Goal: Task Accomplishment & Management: Complete application form

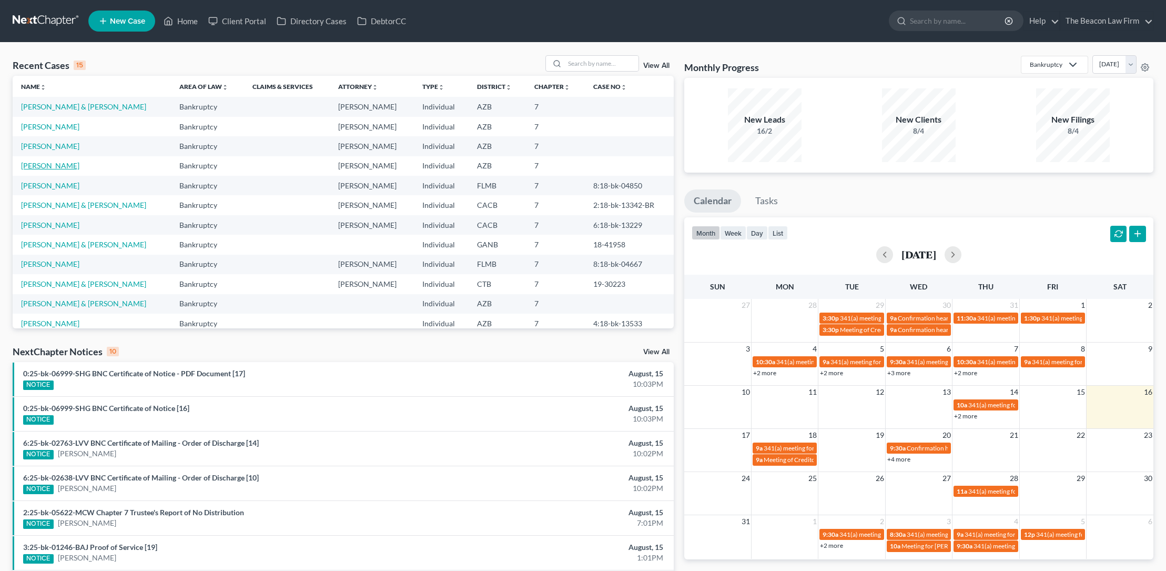
click at [61, 165] on link "[PERSON_NAME]" at bounding box center [50, 165] width 58 height 9
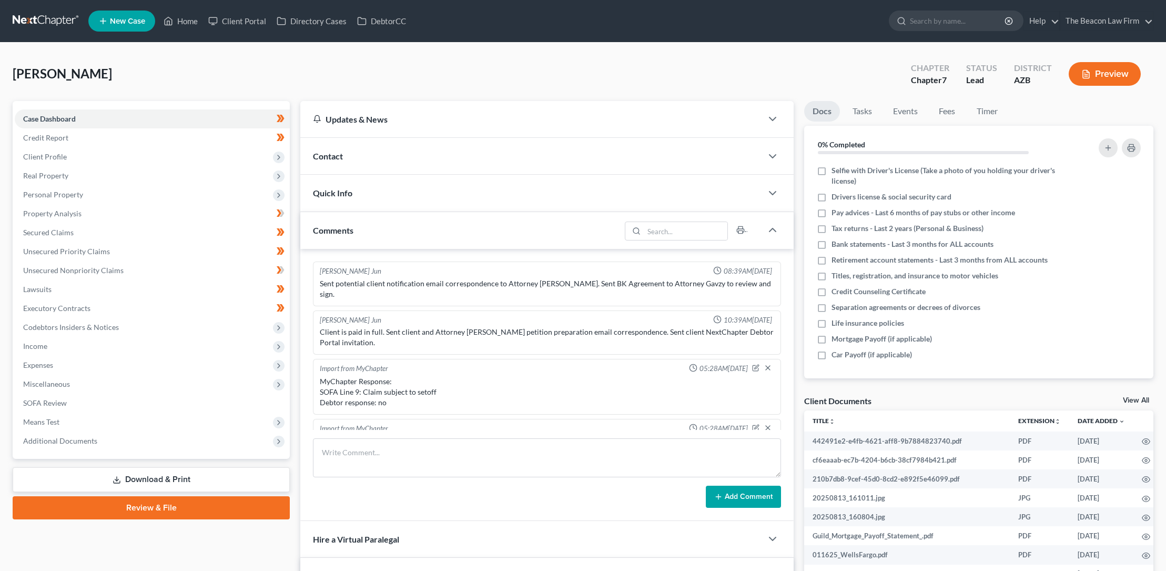
scroll to position [312, 0]
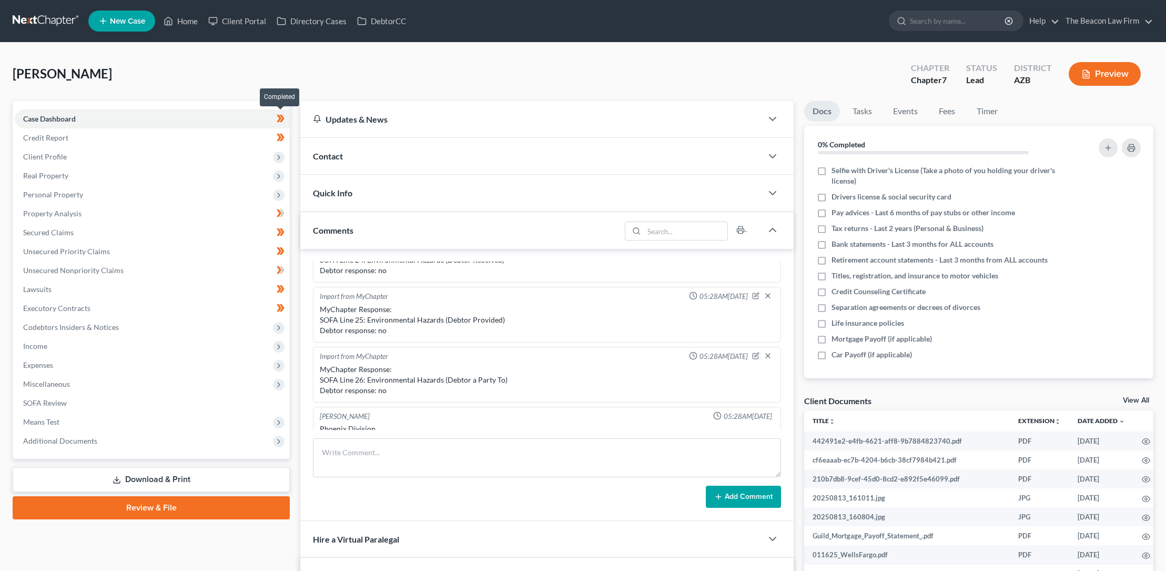
click at [280, 116] on icon at bounding box center [281, 118] width 8 height 13
click at [282, 134] on icon at bounding box center [282, 137] width 5 height 7
click at [279, 159] on icon at bounding box center [279, 157] width 8 height 8
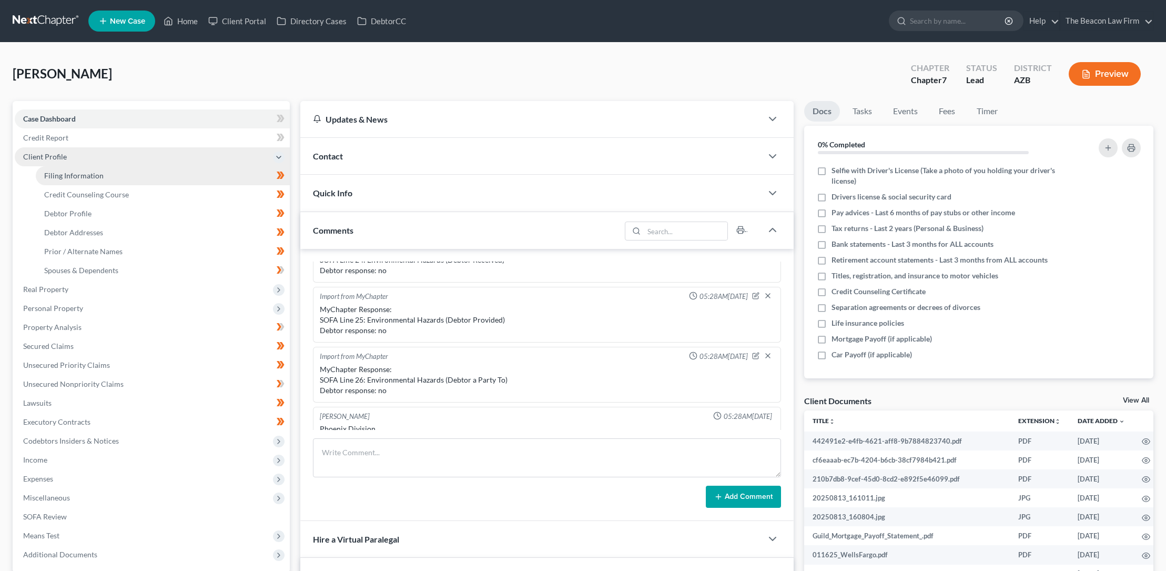
click at [96, 174] on span "Filing Information" at bounding box center [73, 175] width 59 height 9
select select "1"
select select "0"
select select "9"
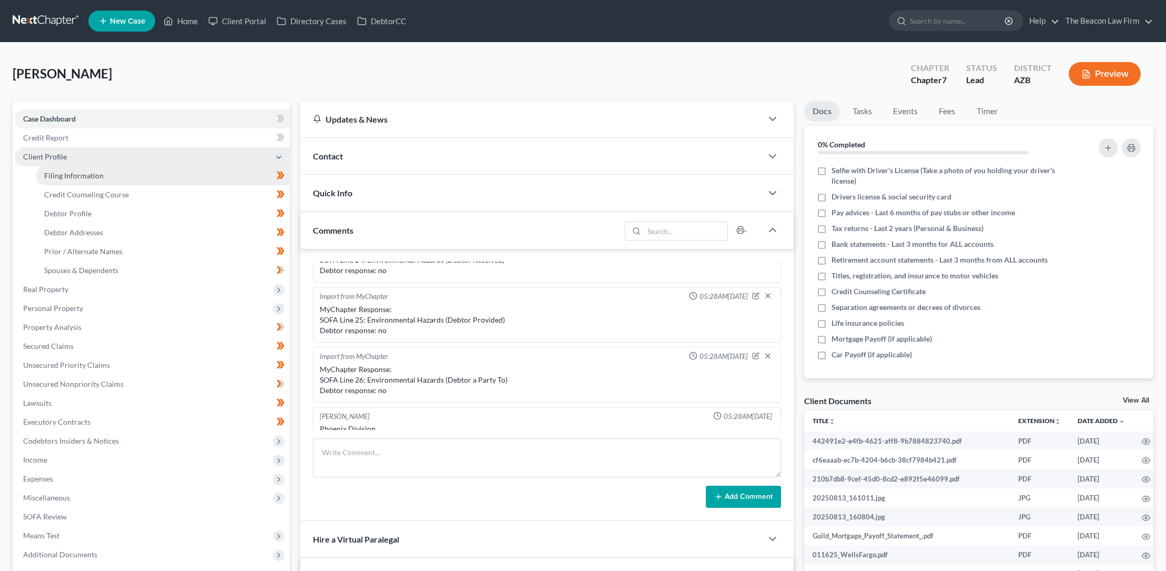
select select "3"
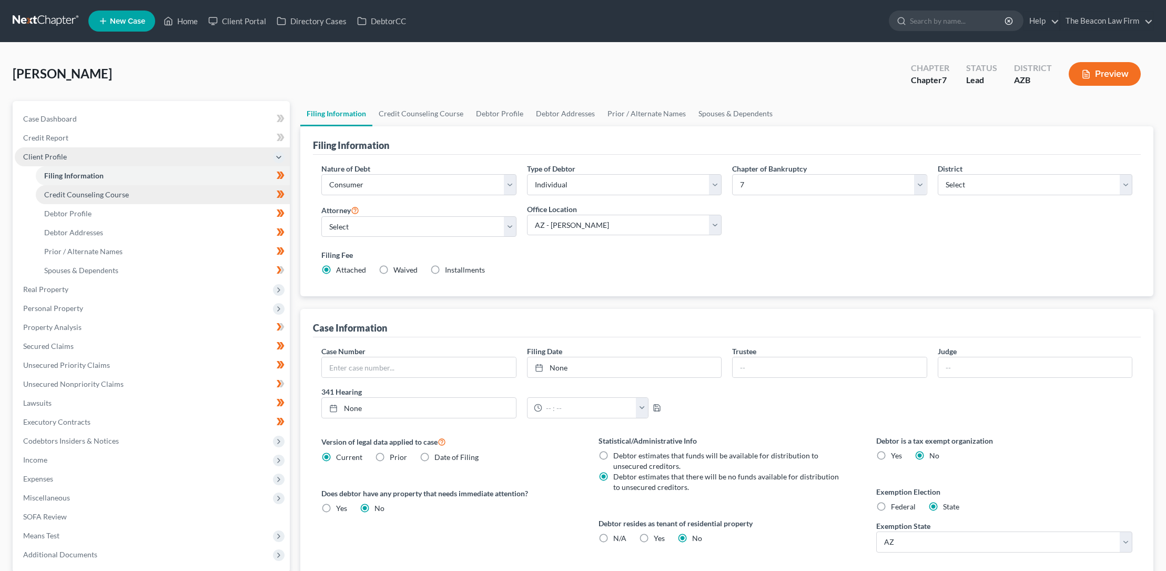
click at [123, 193] on span "Credit Counseling Course" at bounding box center [86, 194] width 85 height 9
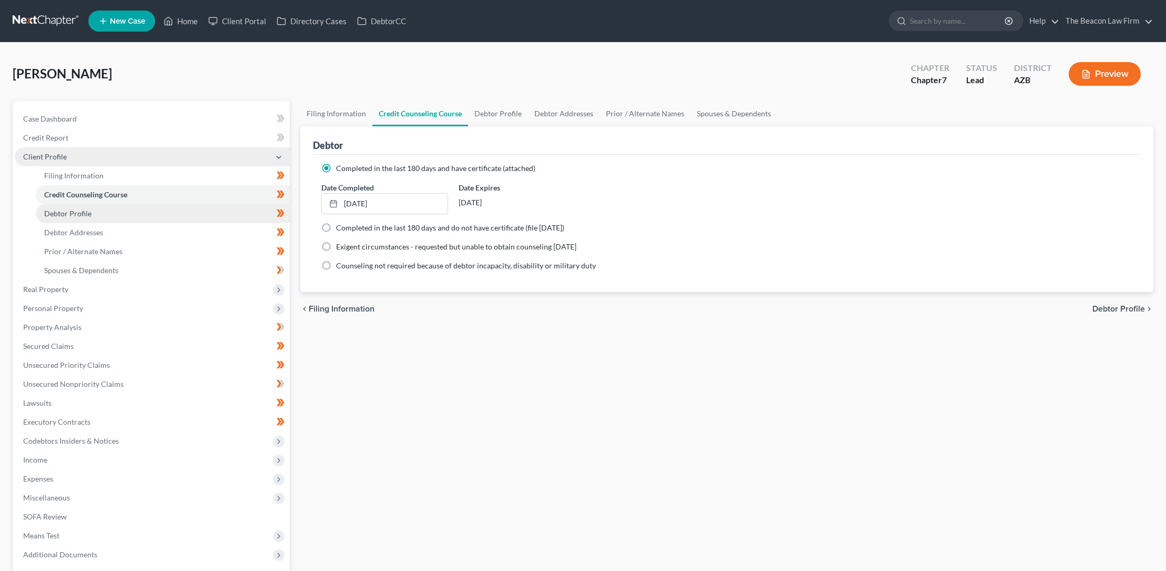
click at [65, 211] on span "Debtor Profile" at bounding box center [67, 213] width 47 height 9
select select "3"
select select "1"
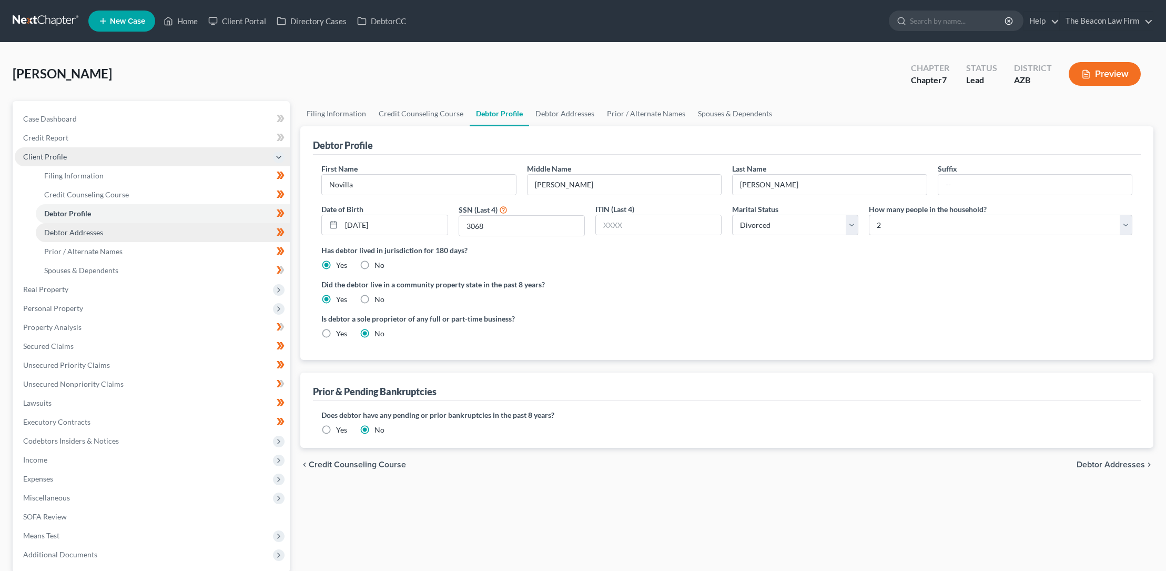
click at [87, 230] on span "Debtor Addresses" at bounding box center [73, 232] width 59 height 9
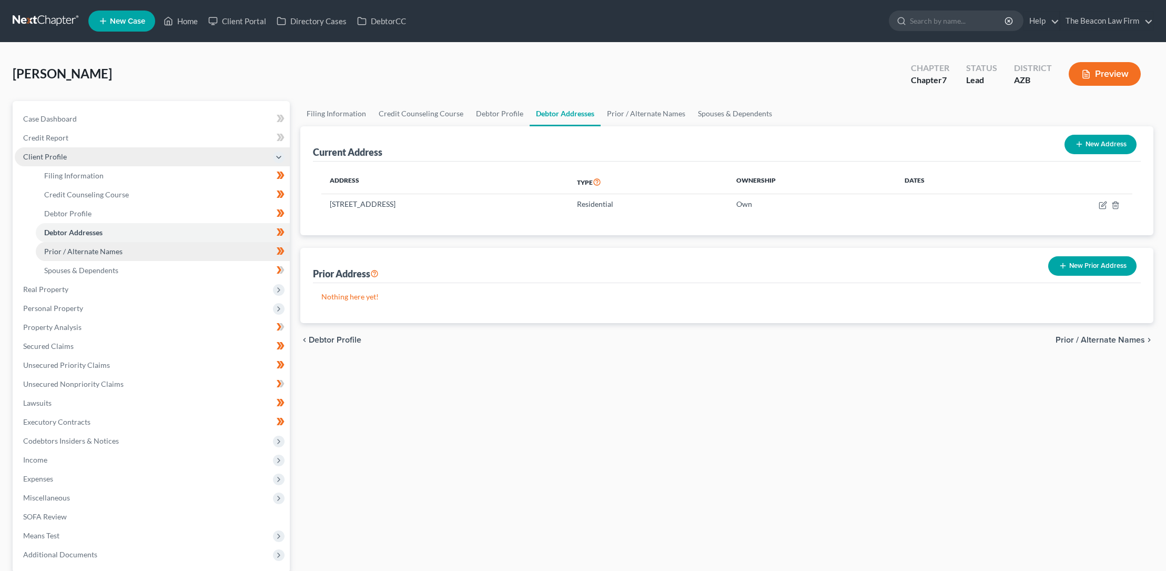
click at [109, 249] on span "Prior / Alternate Names" at bounding box center [83, 251] width 78 height 9
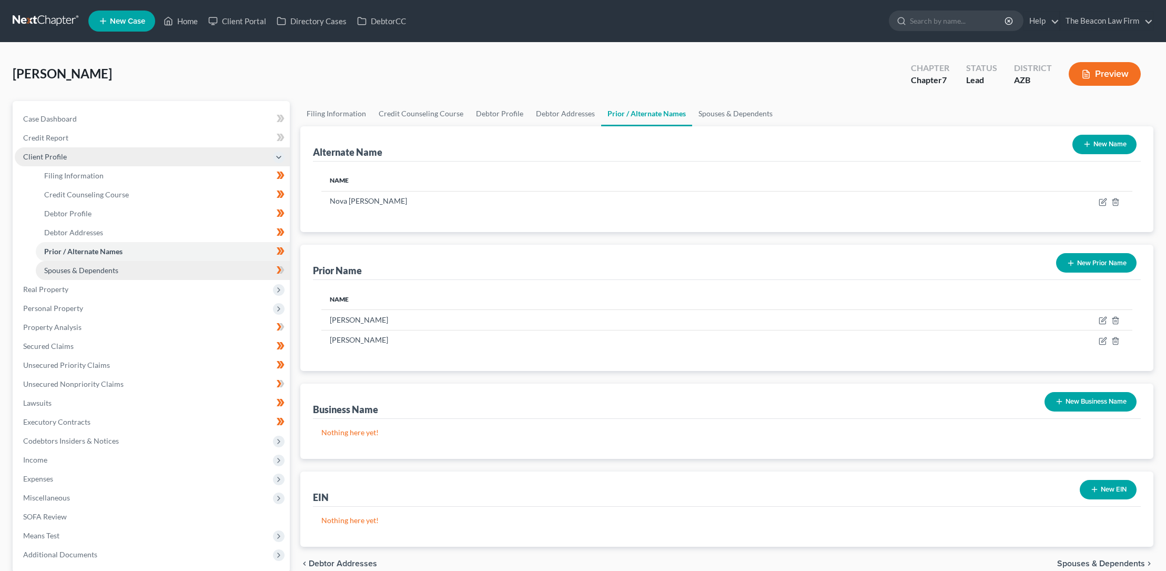
click at [112, 269] on span "Spouses & Dependents" at bounding box center [81, 270] width 74 height 9
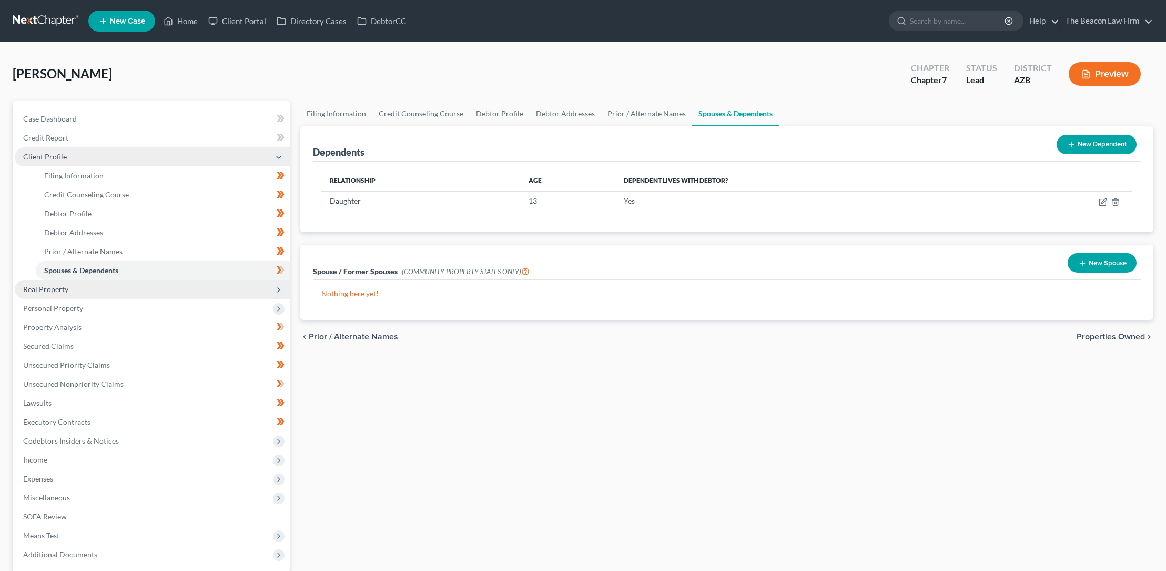
click at [58, 288] on span "Real Property" at bounding box center [45, 289] width 45 height 9
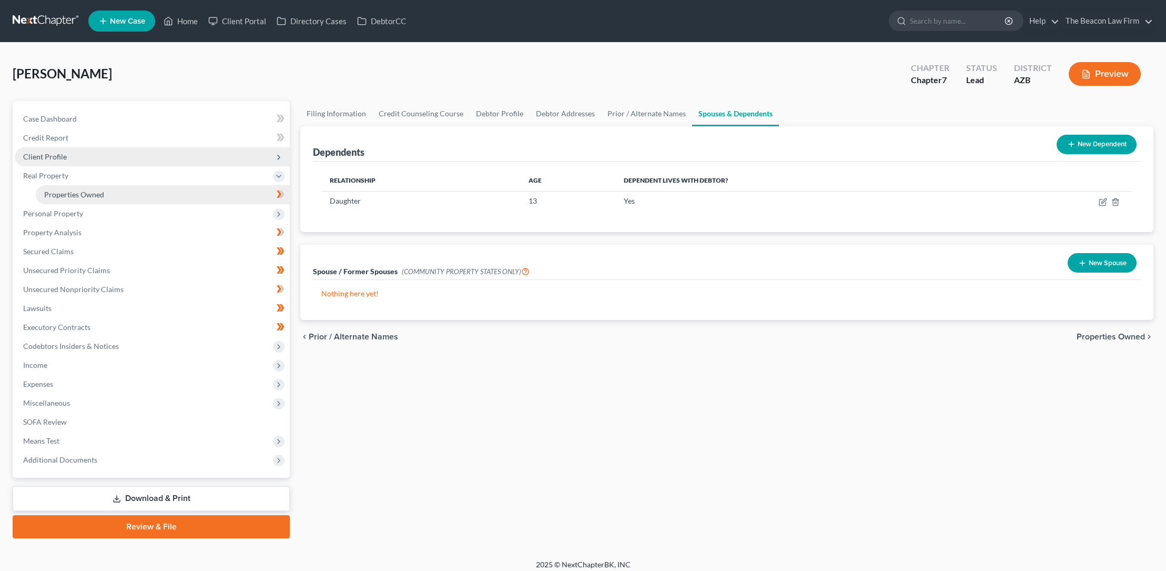
click at [88, 191] on span "Properties Owned" at bounding box center [74, 194] width 60 height 9
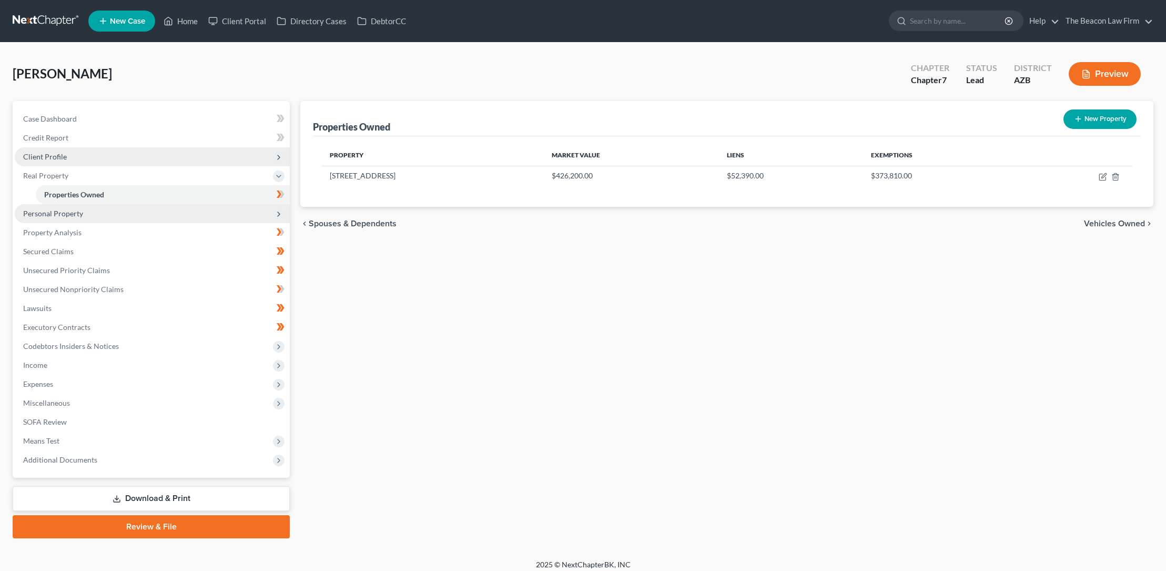
click at [68, 211] on span "Personal Property" at bounding box center [53, 213] width 60 height 9
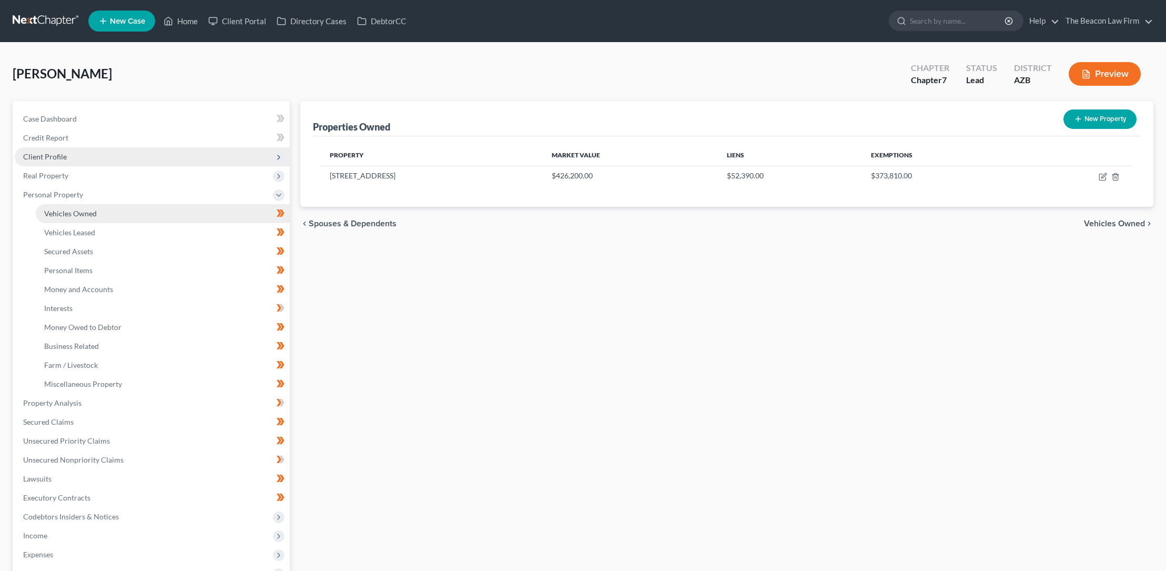
click at [85, 210] on span "Vehicles Owned" at bounding box center [70, 213] width 53 height 9
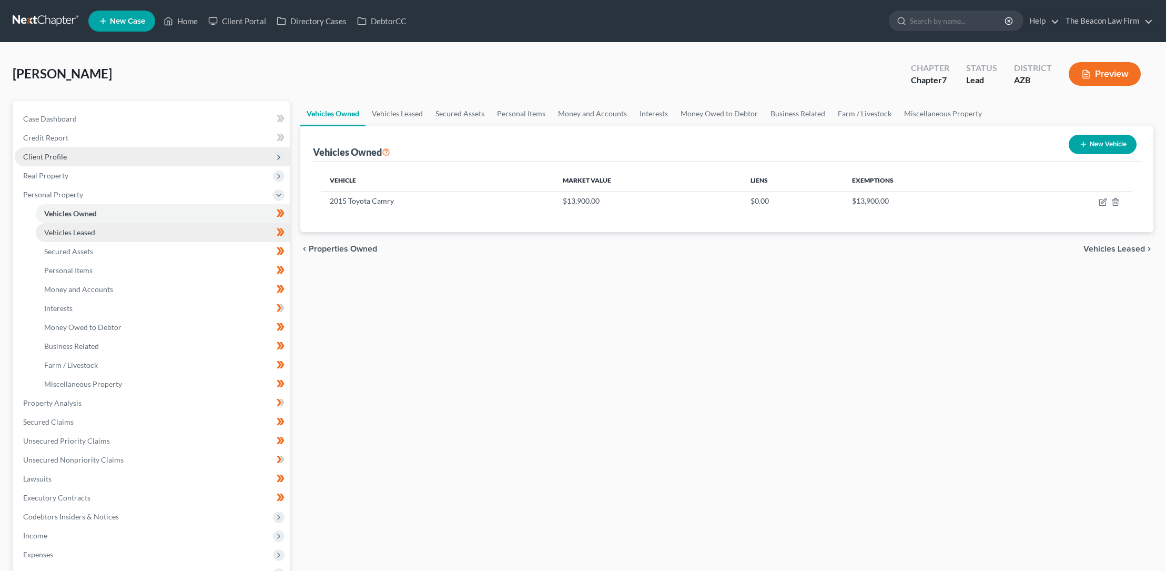
click at [88, 231] on span "Vehicles Leased" at bounding box center [69, 232] width 51 height 9
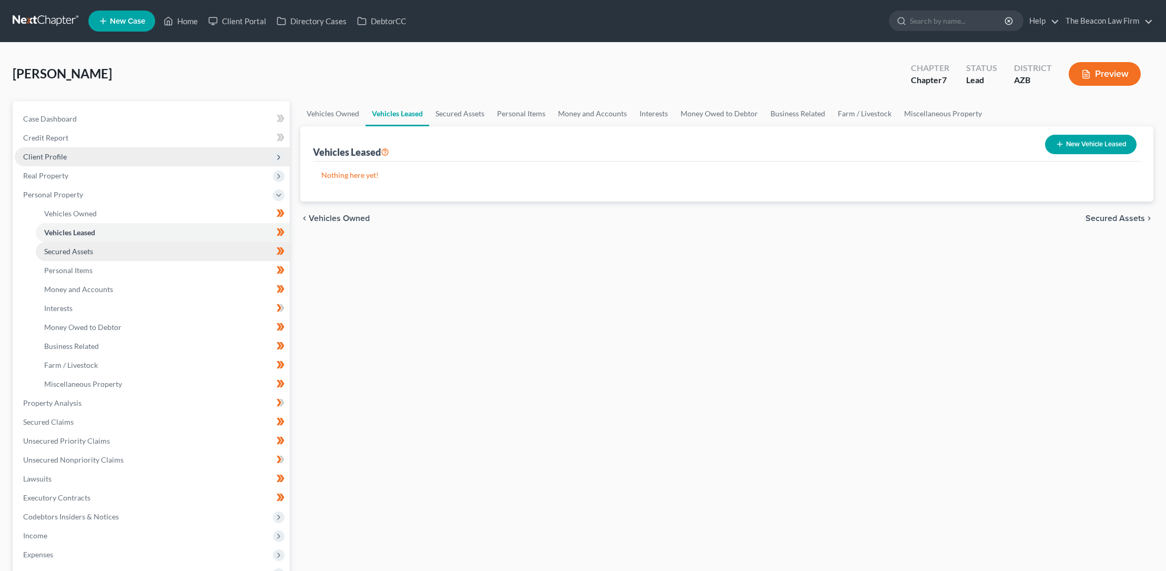
click at [85, 251] on span "Secured Assets" at bounding box center [68, 251] width 49 height 9
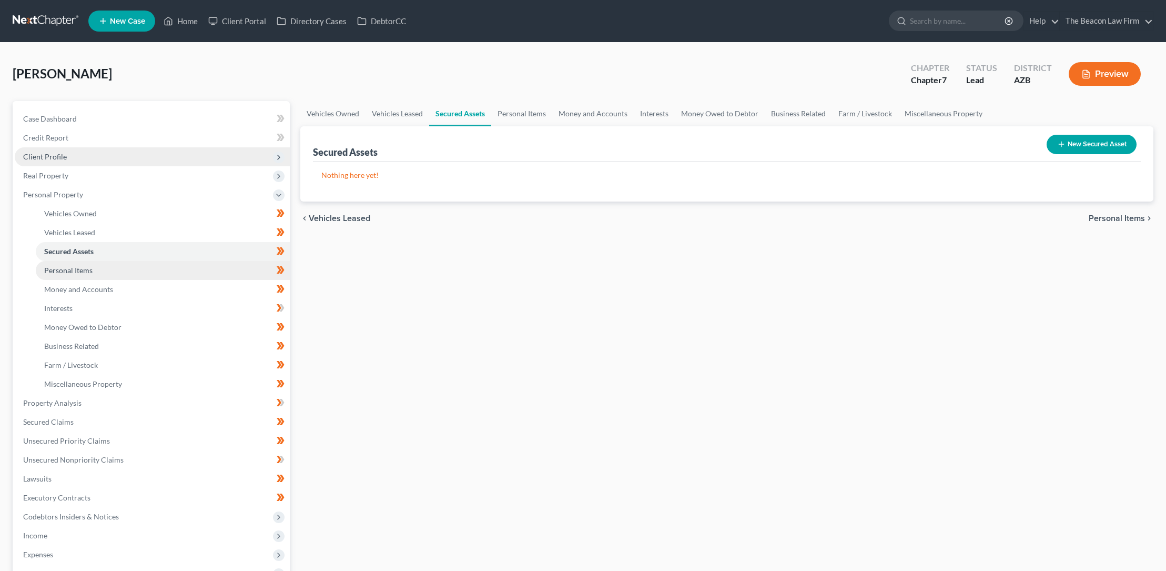
click at [86, 268] on span "Personal Items" at bounding box center [68, 270] width 48 height 9
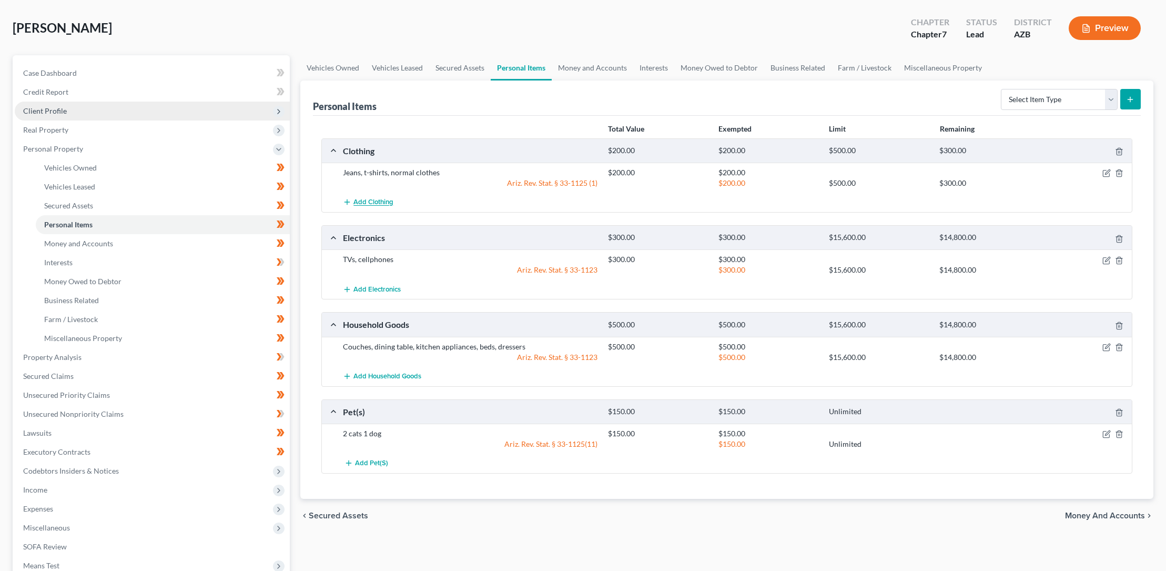
scroll to position [40, 0]
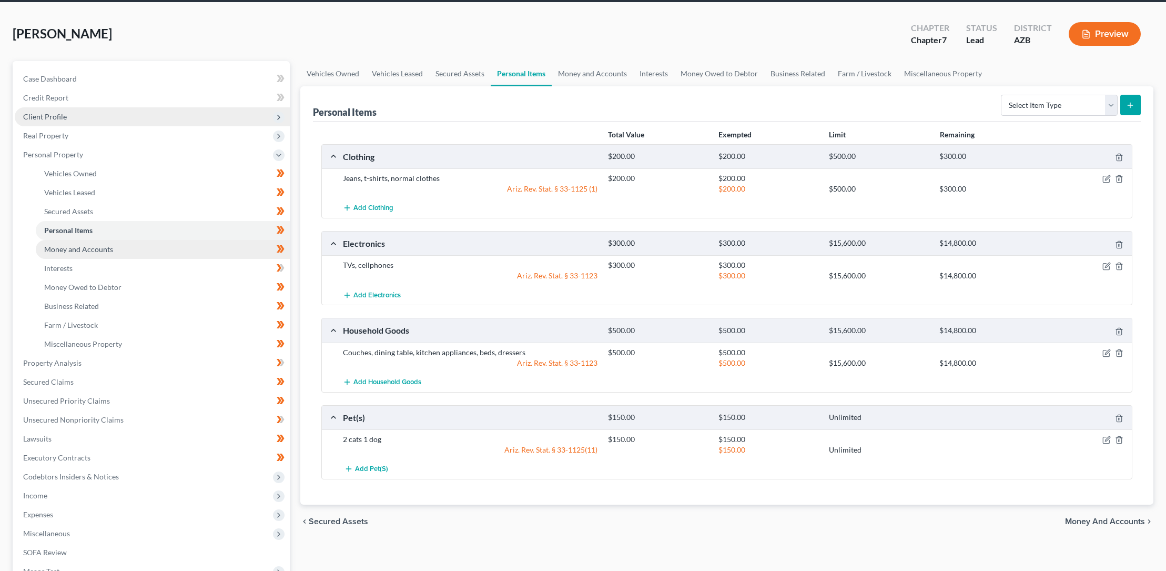
click at [100, 247] on span "Money and Accounts" at bounding box center [78, 249] width 69 height 9
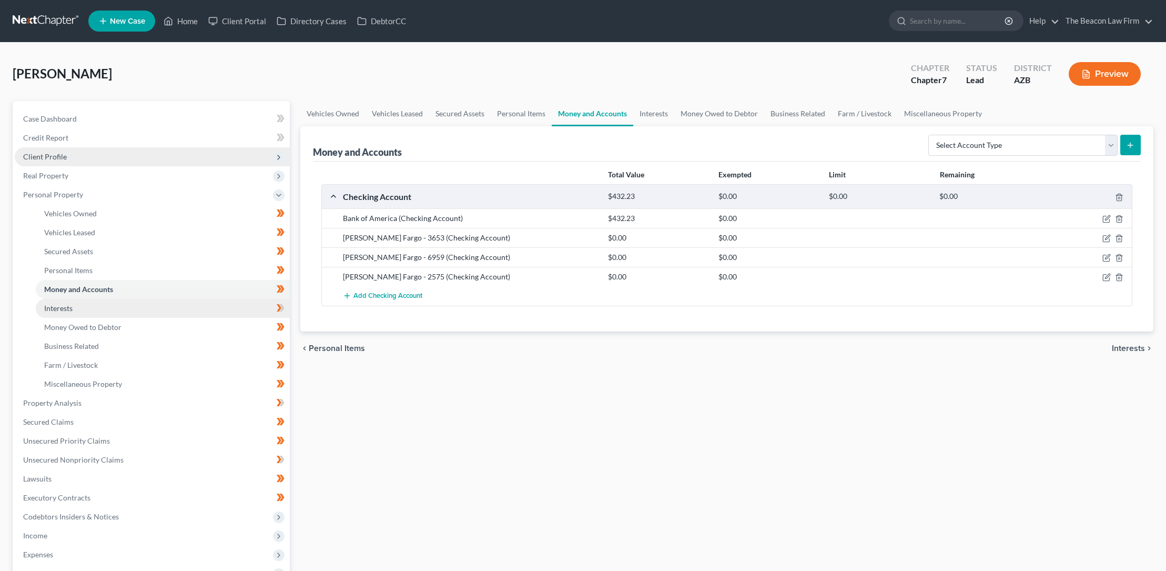
click at [68, 307] on span "Interests" at bounding box center [58, 308] width 28 height 9
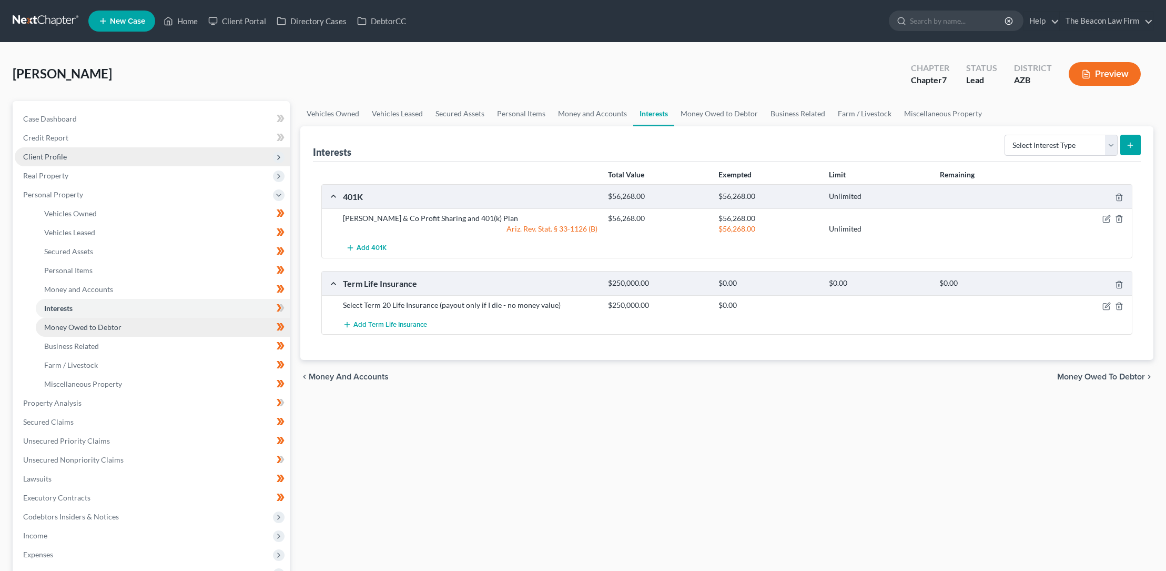
click at [108, 326] on span "Money Owed to Debtor" at bounding box center [82, 326] width 77 height 9
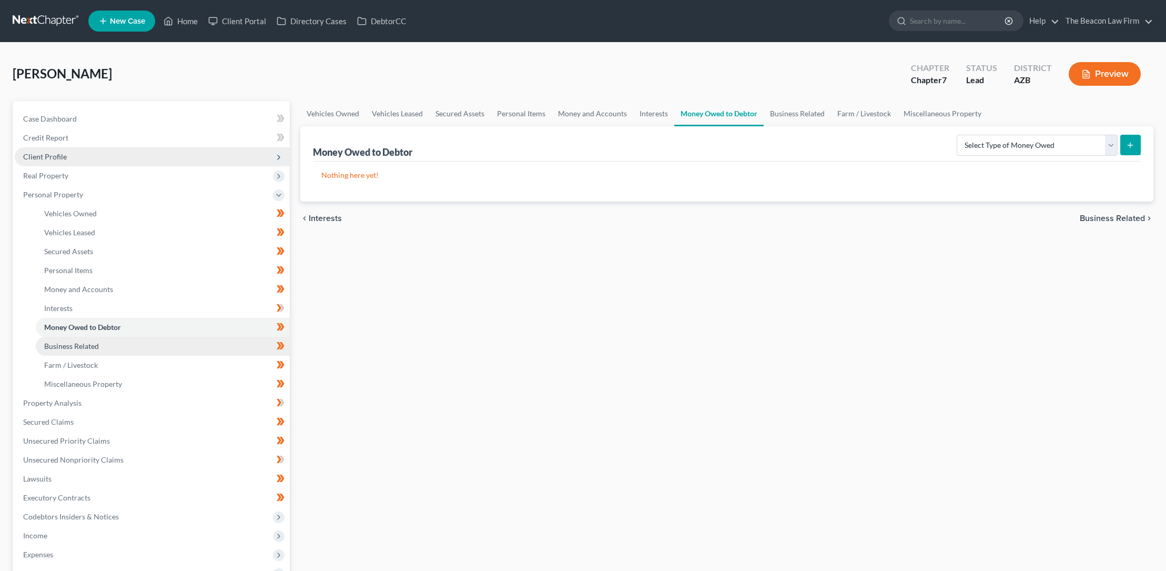
click at [84, 345] on span "Business Related" at bounding box center [71, 345] width 55 height 9
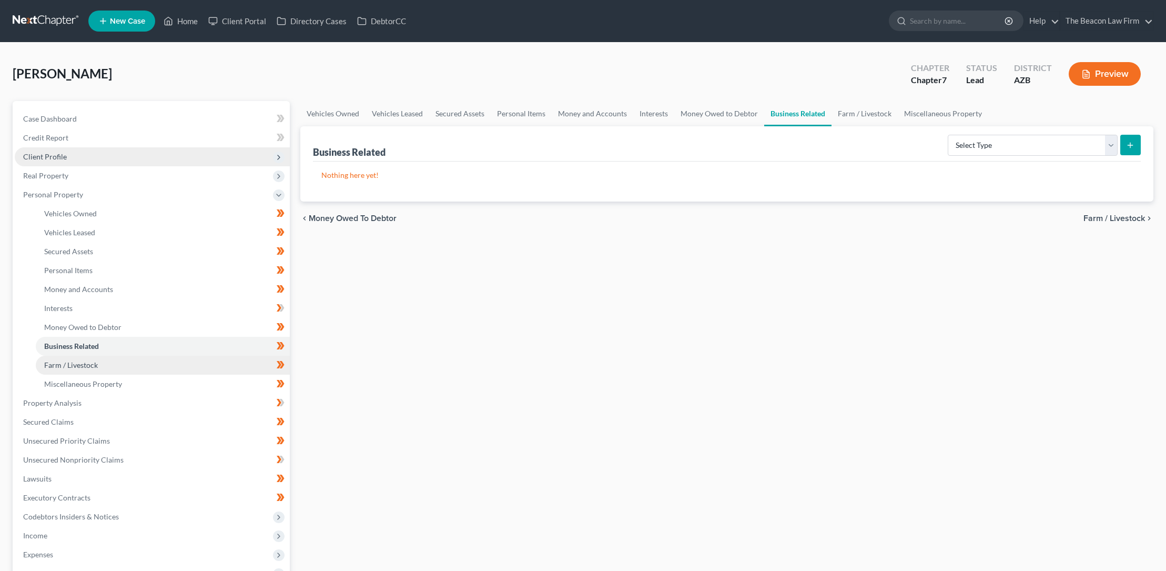
click at [89, 365] on span "Farm / Livestock" at bounding box center [71, 364] width 54 height 9
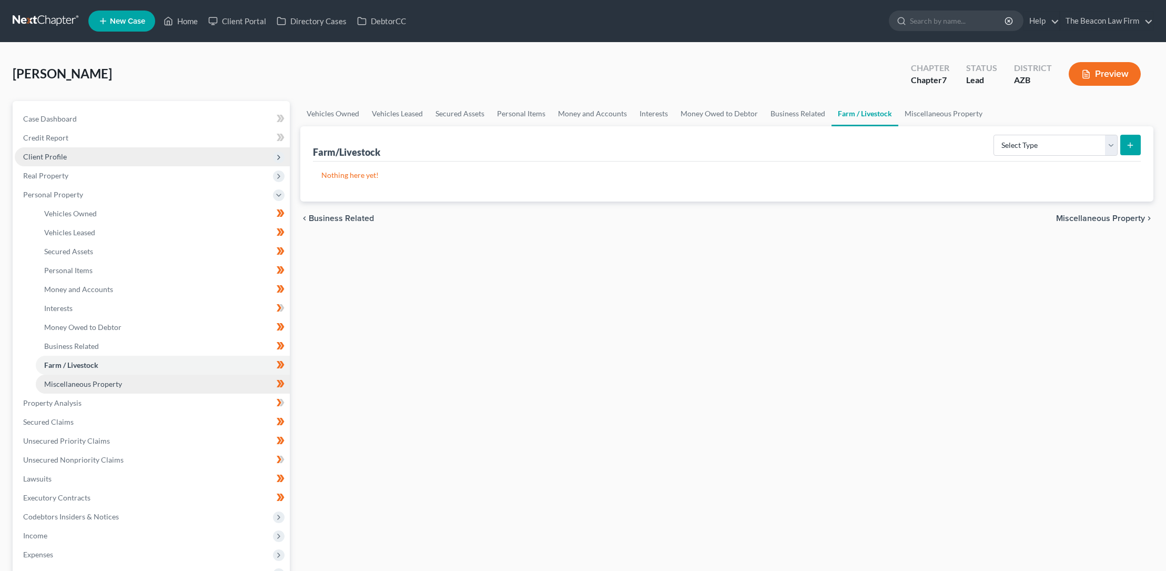
click at [103, 381] on span "Miscellaneous Property" at bounding box center [83, 383] width 78 height 9
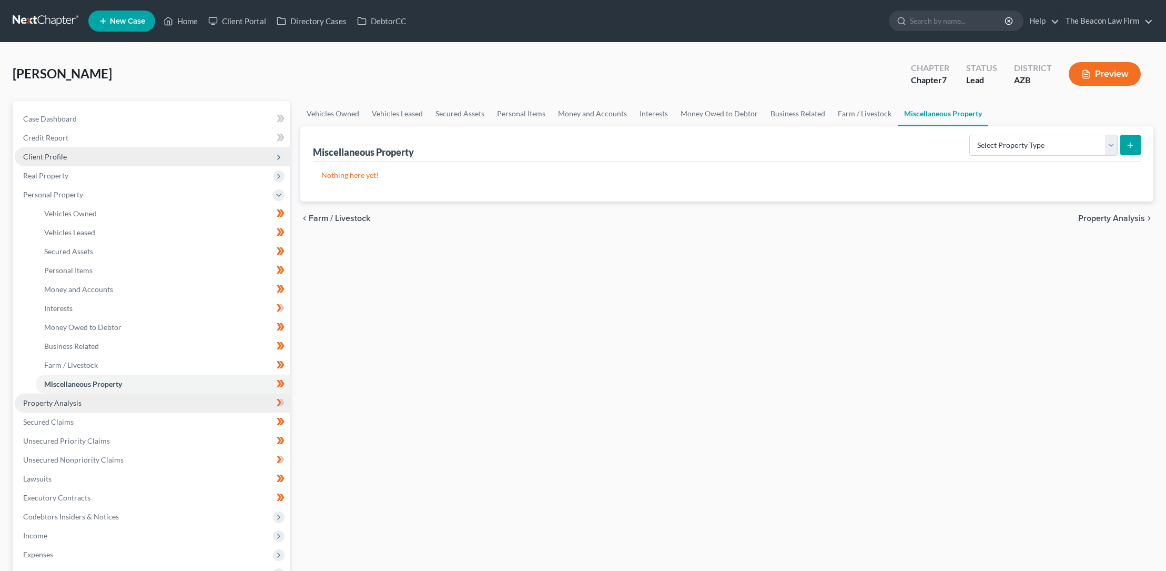
click at [67, 401] on span "Property Analysis" at bounding box center [52, 402] width 58 height 9
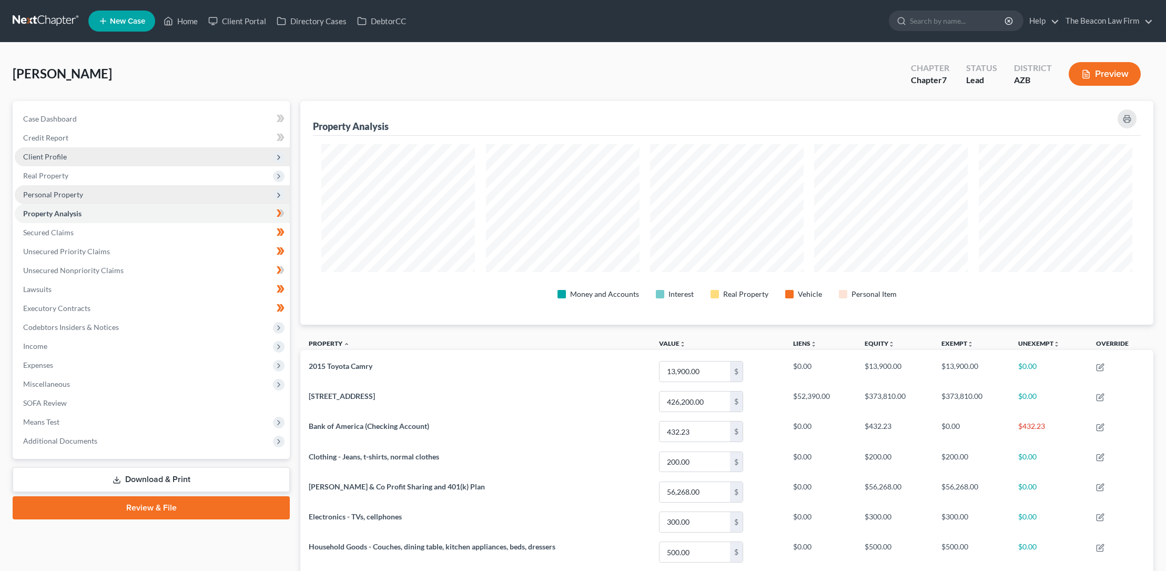
click at [69, 193] on span "Personal Property" at bounding box center [53, 194] width 60 height 9
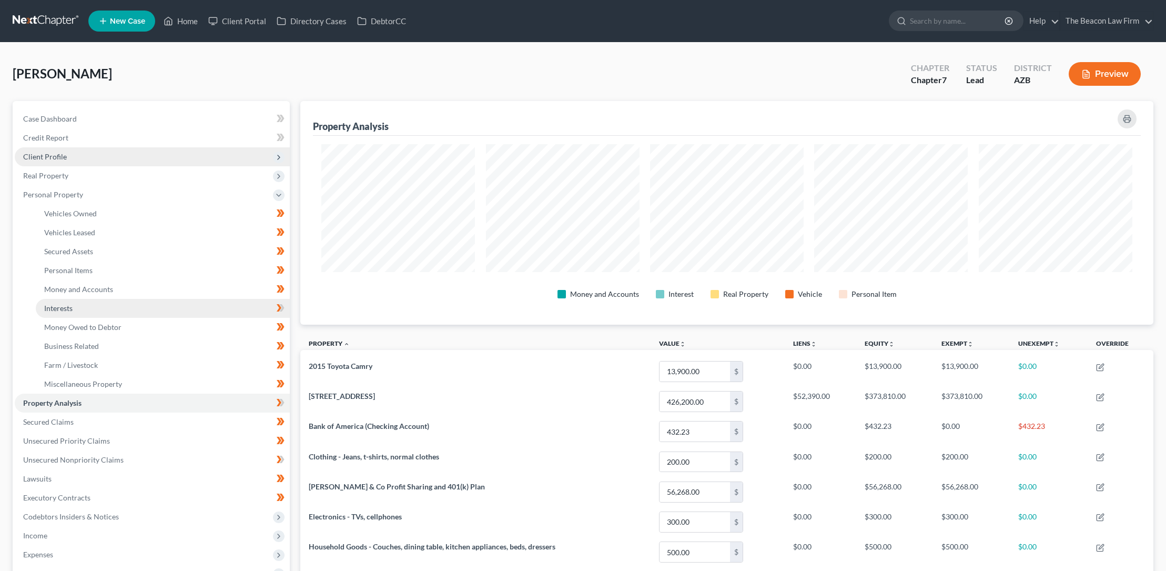
click at [67, 307] on span "Interests" at bounding box center [58, 308] width 28 height 9
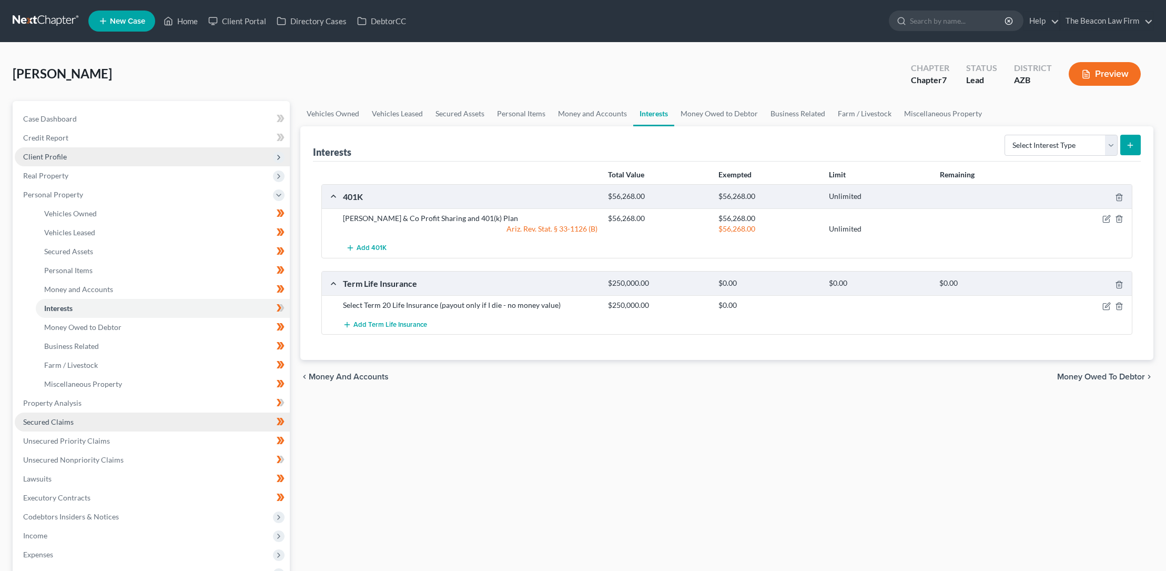
click at [68, 420] on span "Secured Claims" at bounding box center [48, 421] width 50 height 9
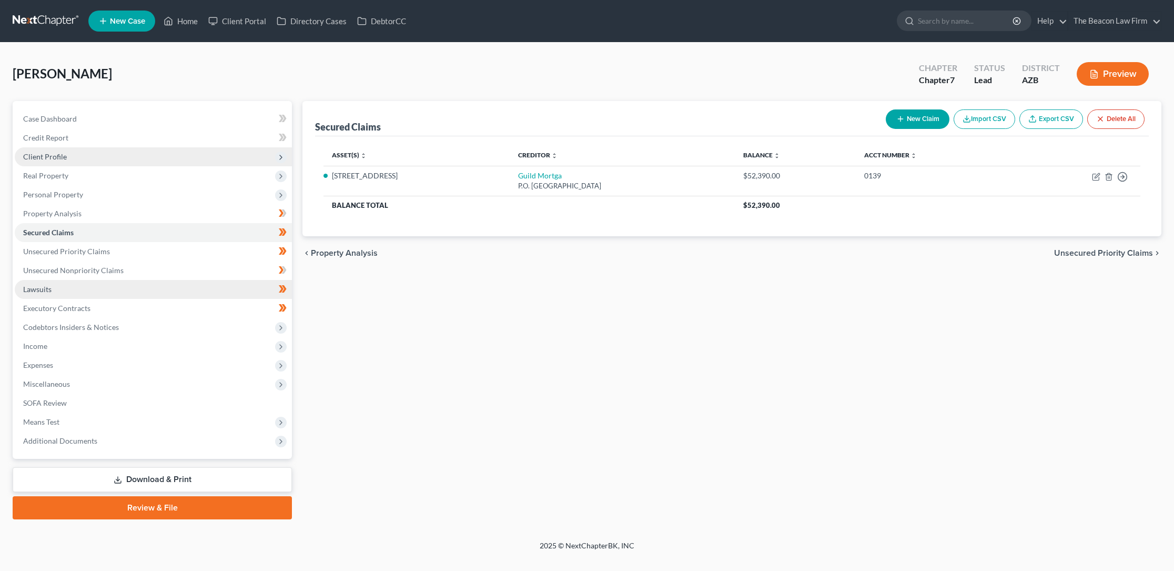
click at [47, 287] on span "Lawsuits" at bounding box center [37, 289] width 28 height 9
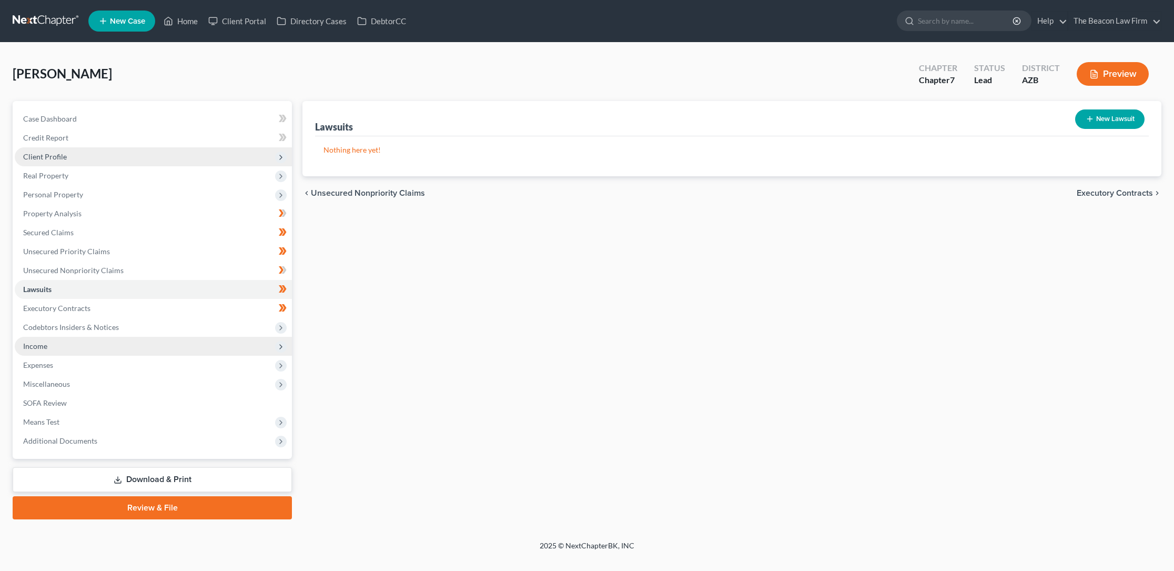
click at [44, 344] on span "Income" at bounding box center [35, 345] width 24 height 9
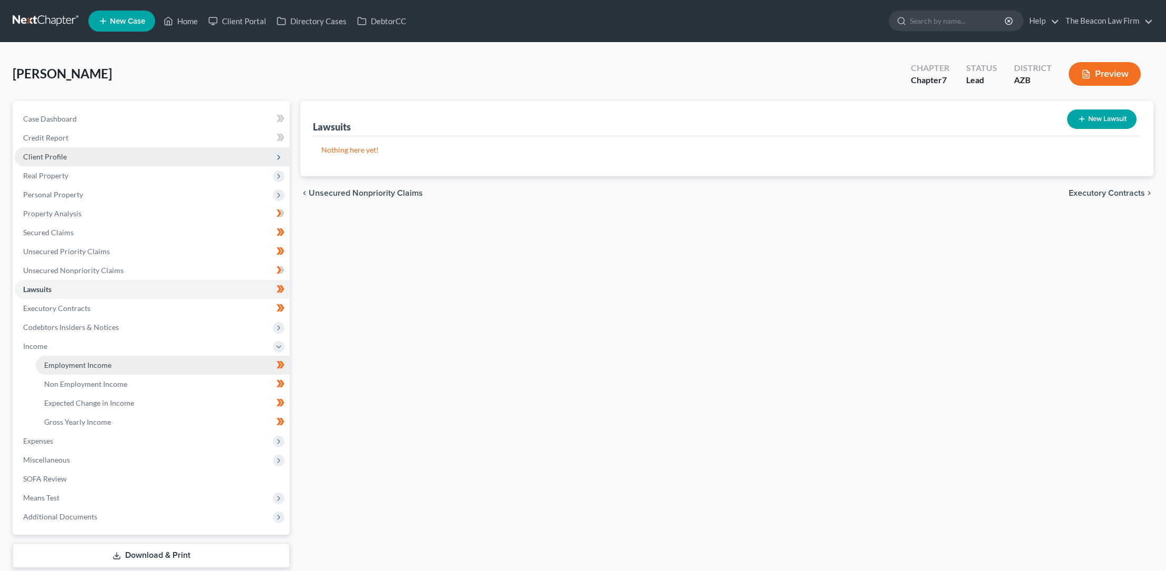
click at [73, 366] on span "Employment Income" at bounding box center [77, 364] width 67 height 9
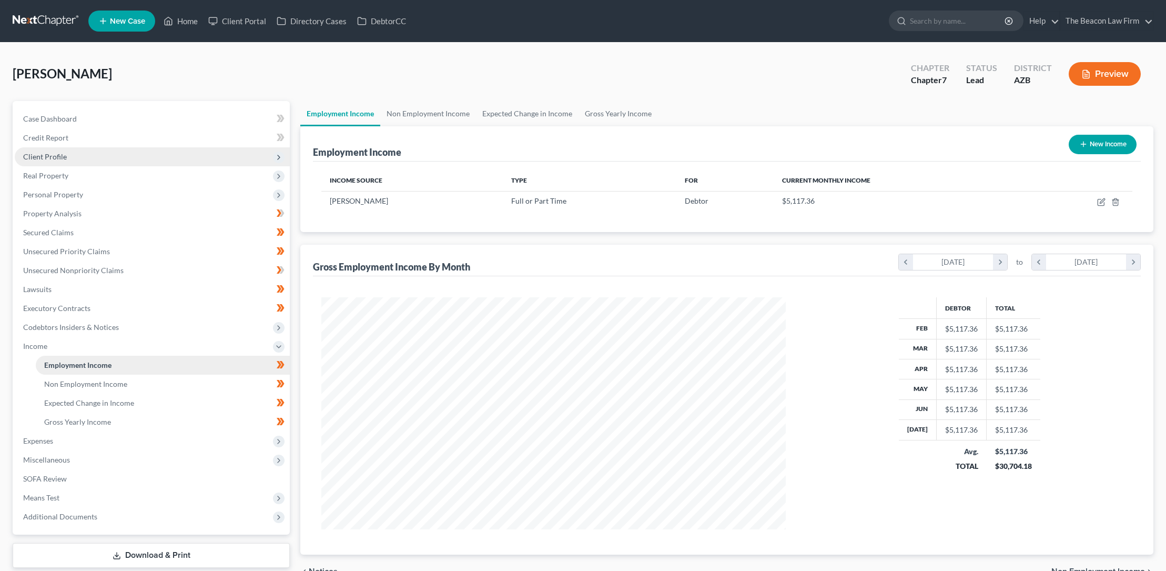
scroll to position [232, 486]
click at [87, 383] on span "Non Employment Income" at bounding box center [85, 383] width 83 height 9
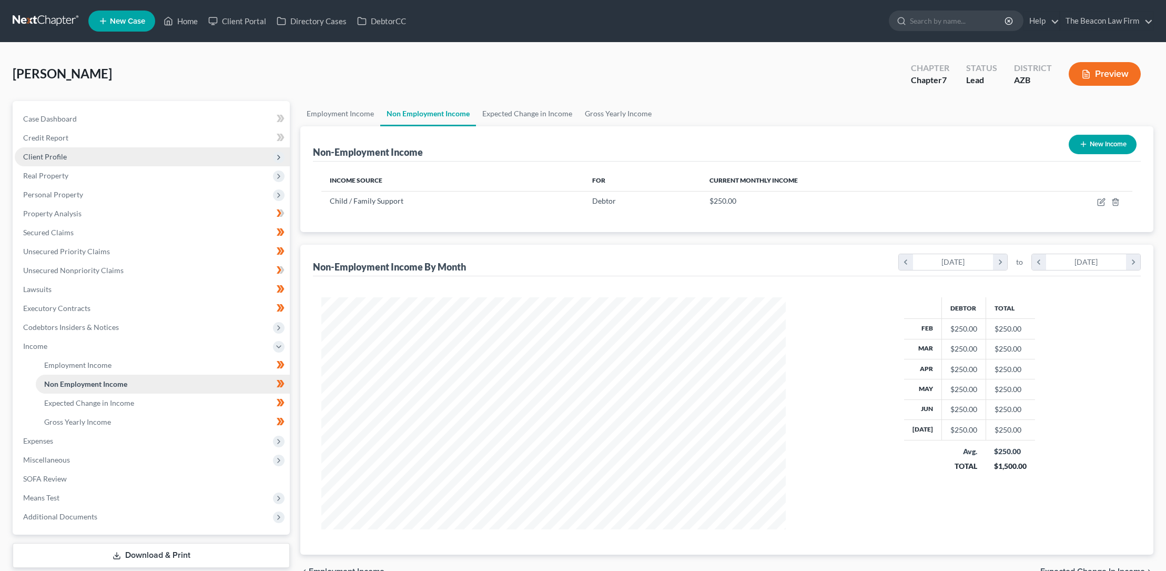
scroll to position [232, 486]
click at [95, 403] on span "Expected Change in Income" at bounding box center [89, 402] width 90 height 9
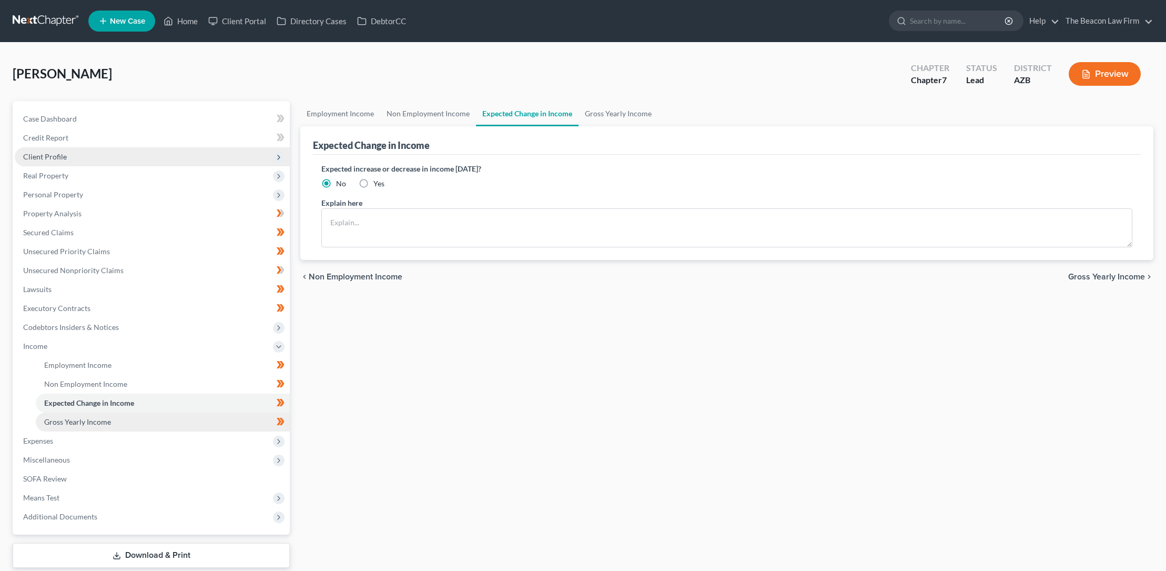
click at [99, 421] on span "Gross Yearly Income" at bounding box center [77, 421] width 67 height 9
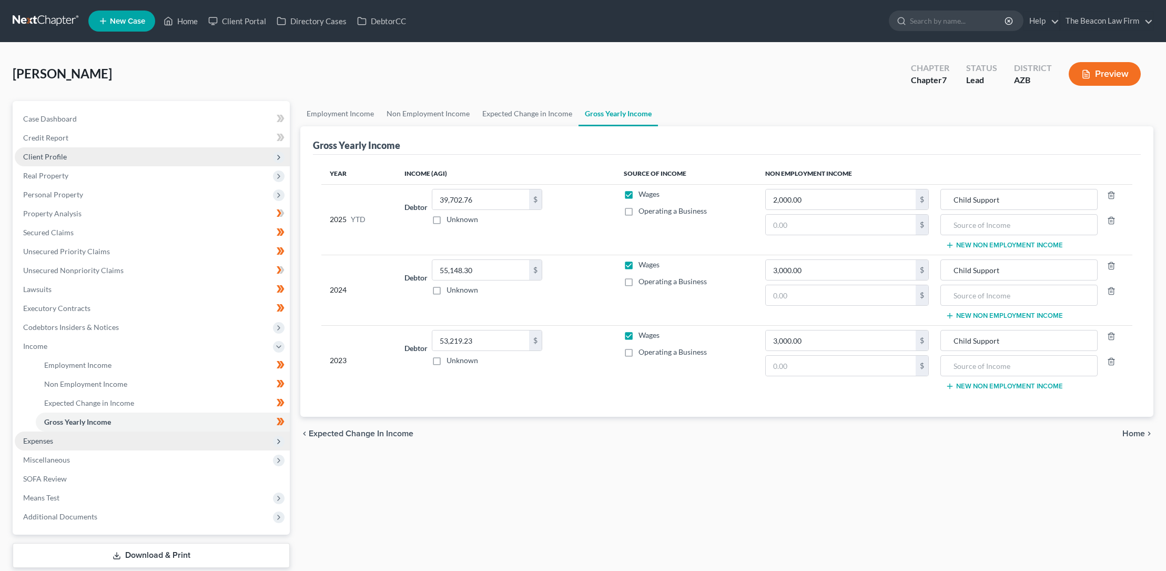
click at [48, 440] on span "Expenses" at bounding box center [38, 440] width 30 height 9
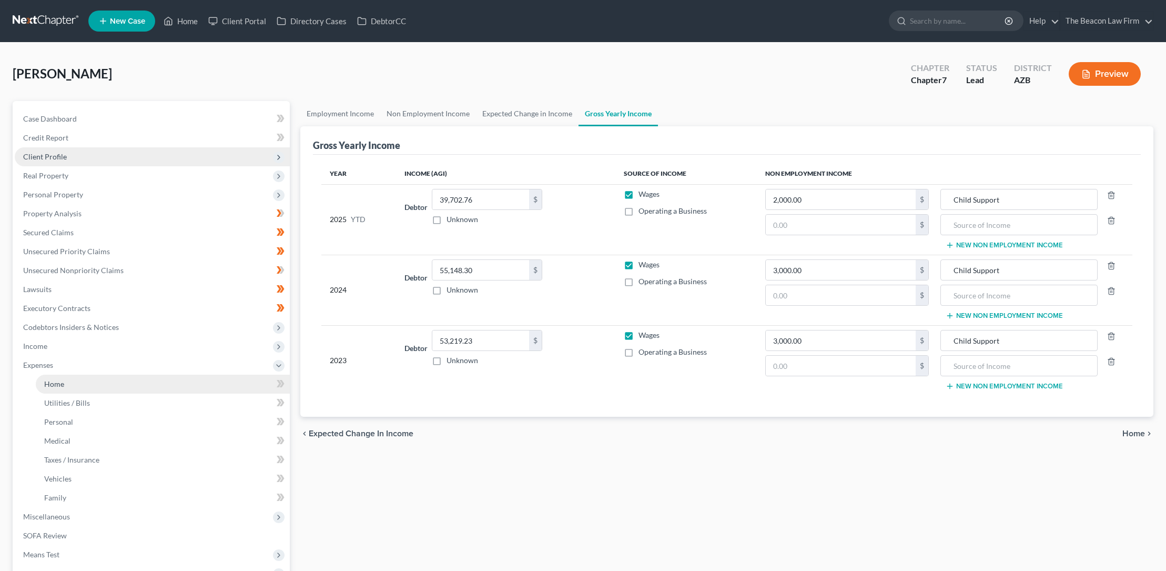
click at [58, 384] on span "Home" at bounding box center [54, 383] width 20 height 9
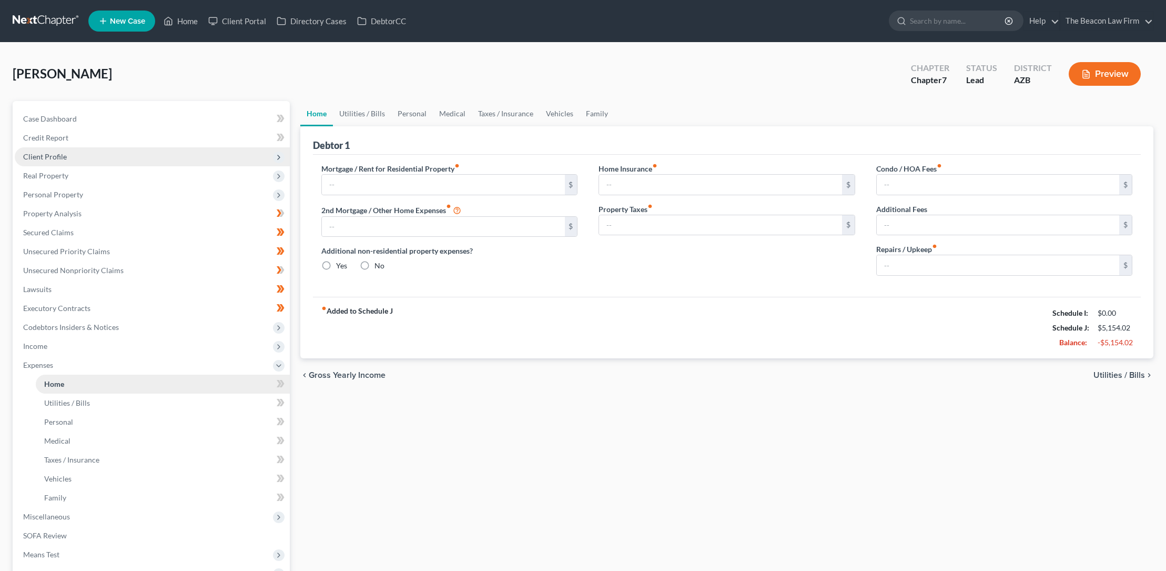
type input "541.65"
type input "0.00"
radio input "true"
type input "848.00"
type input "620.97"
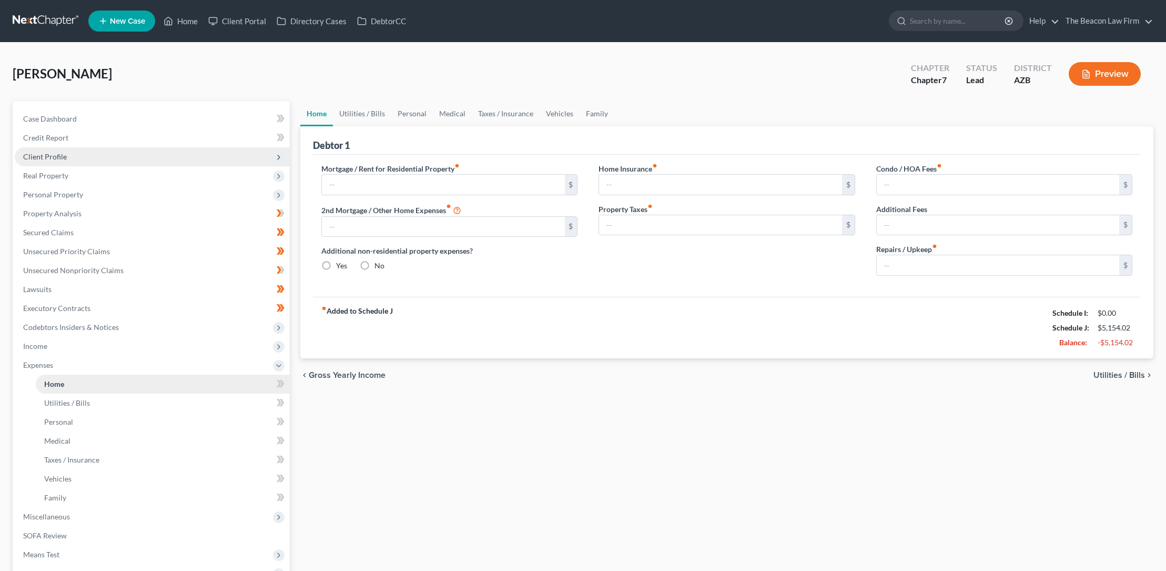
type input "109.33"
type input "0.00"
type input "249.00"
click at [82, 400] on span "Utilities / Bills" at bounding box center [67, 402] width 46 height 9
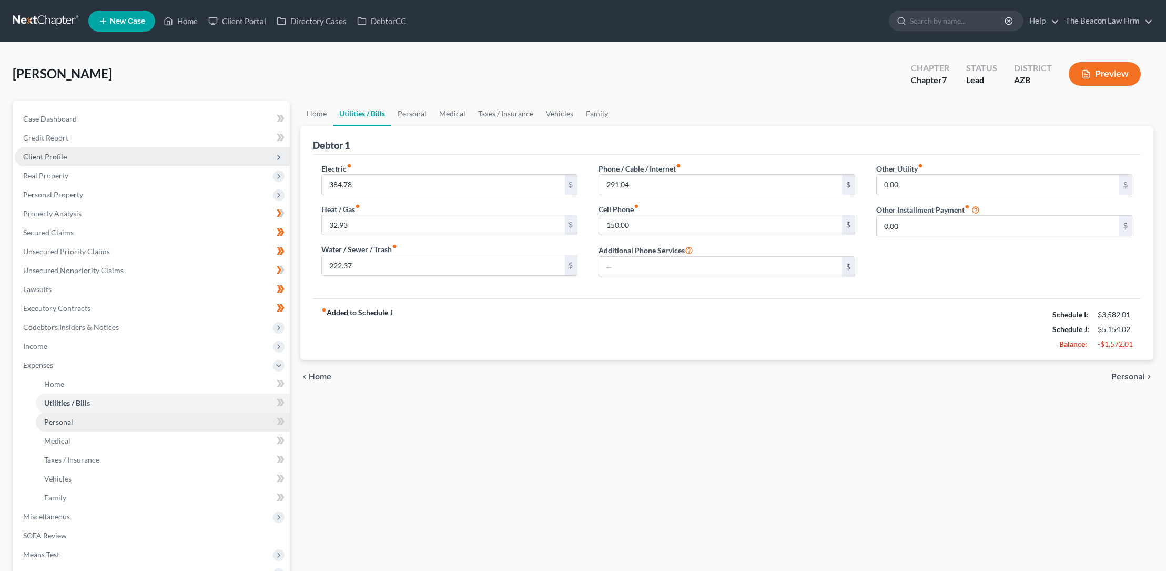
click at [68, 421] on span "Personal" at bounding box center [58, 421] width 29 height 9
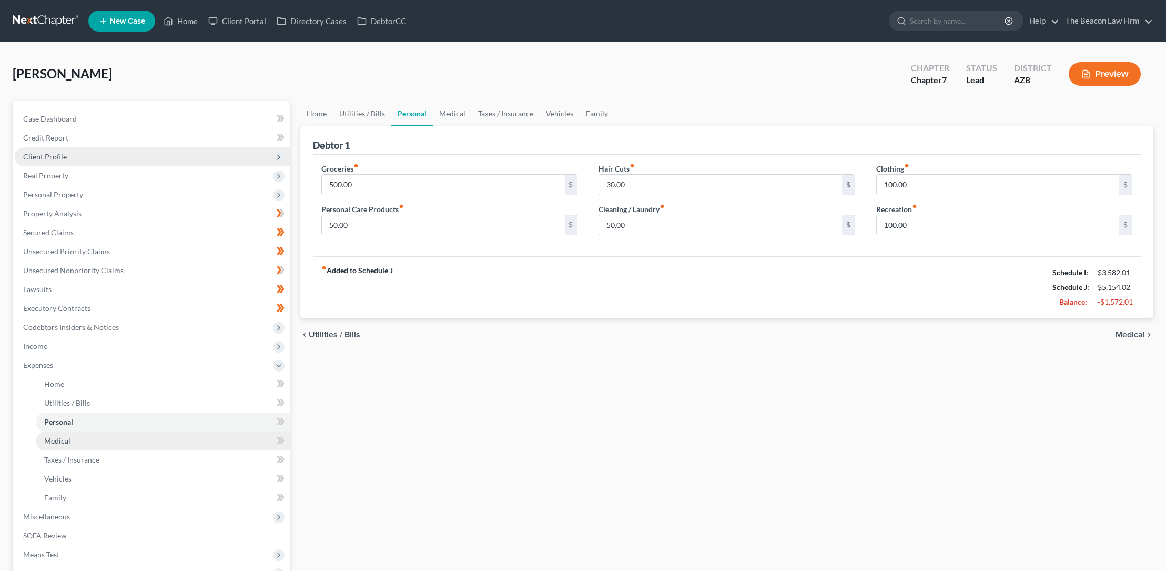
click at [64, 440] on span "Medical" at bounding box center [57, 440] width 26 height 9
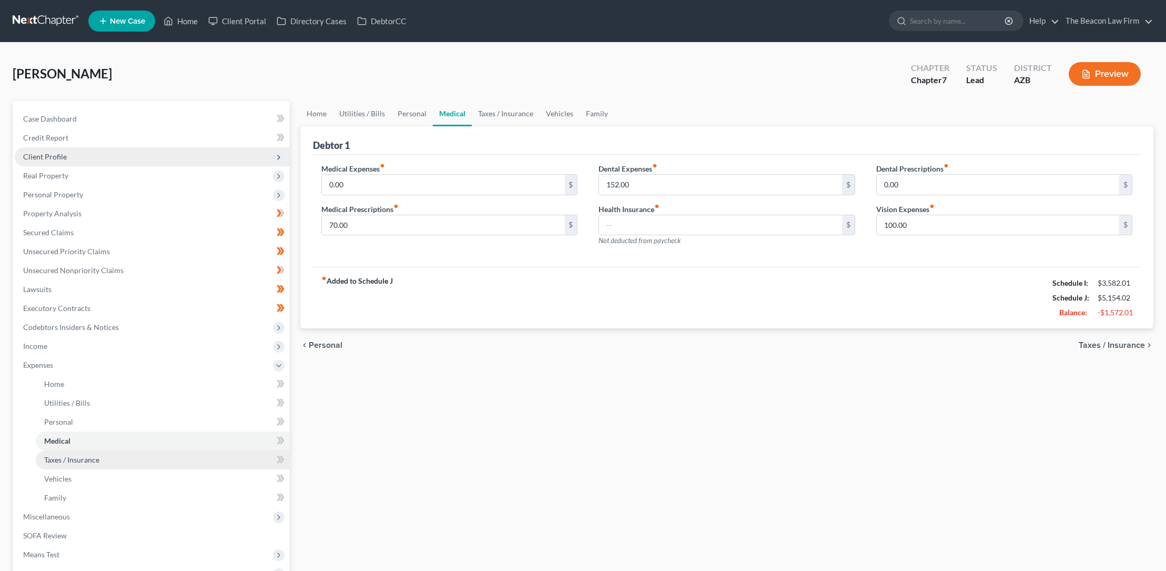
click at [83, 460] on span "Taxes / Insurance" at bounding box center [71, 459] width 55 height 9
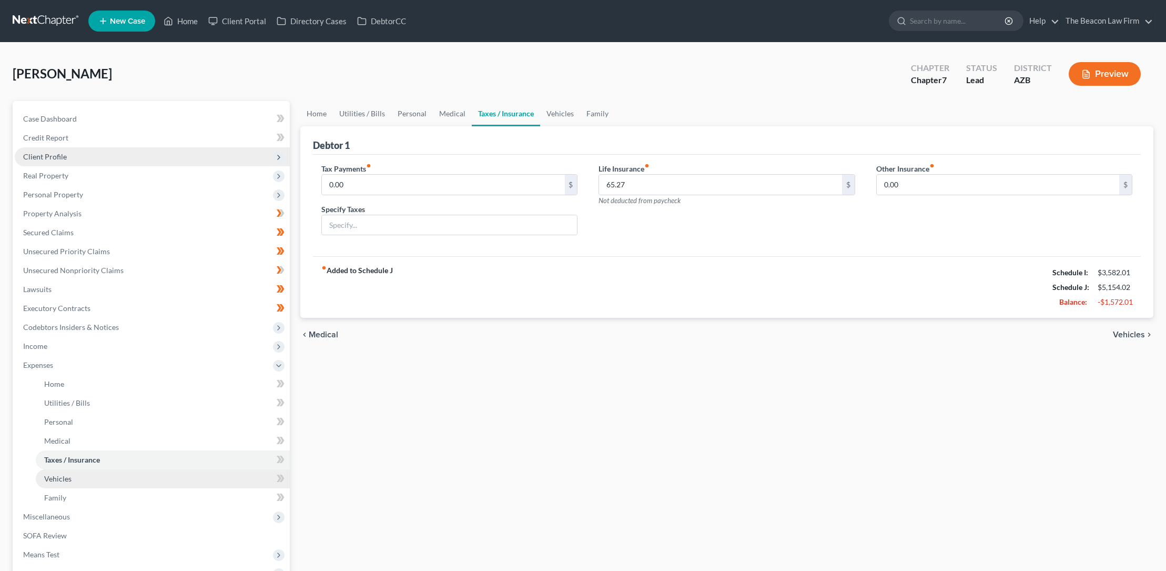
click at [65, 475] on span "Vehicles" at bounding box center [57, 478] width 27 height 9
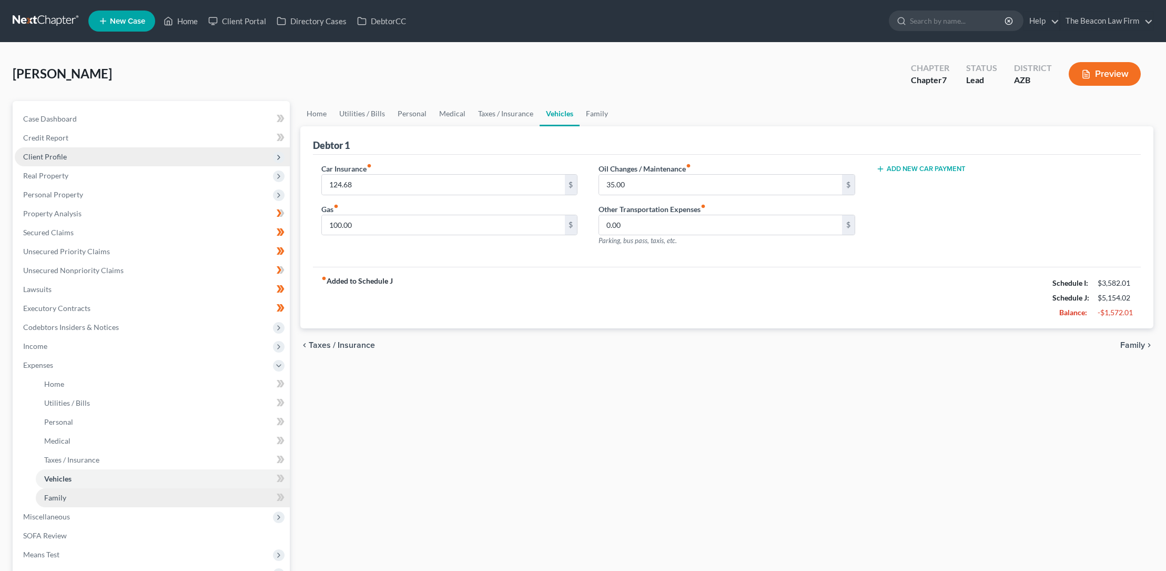
click at [62, 499] on span "Family" at bounding box center [55, 497] width 22 height 9
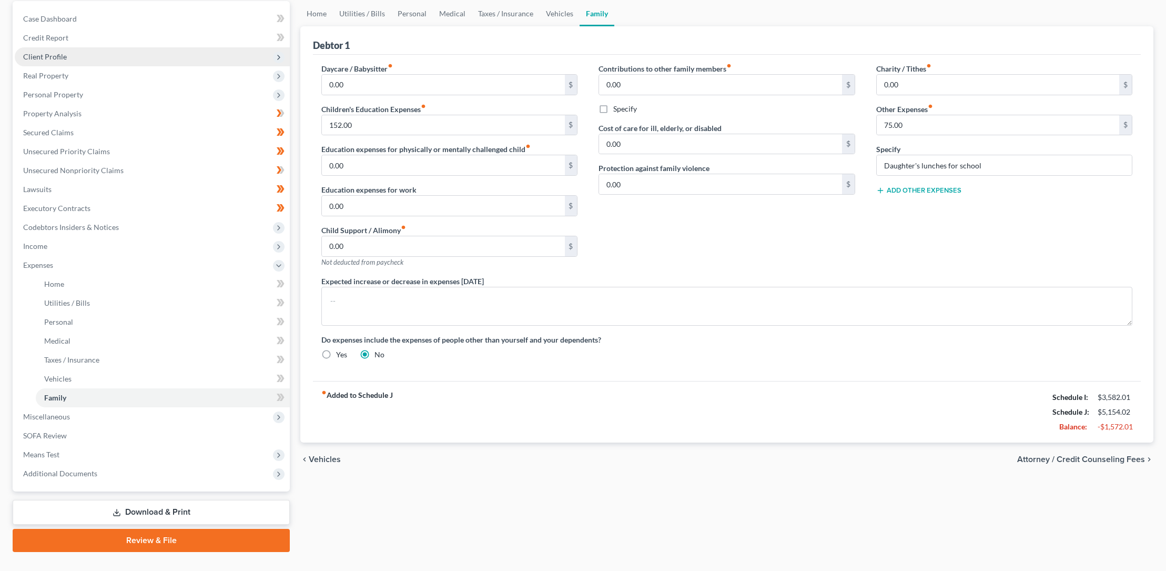
scroll to position [120, 0]
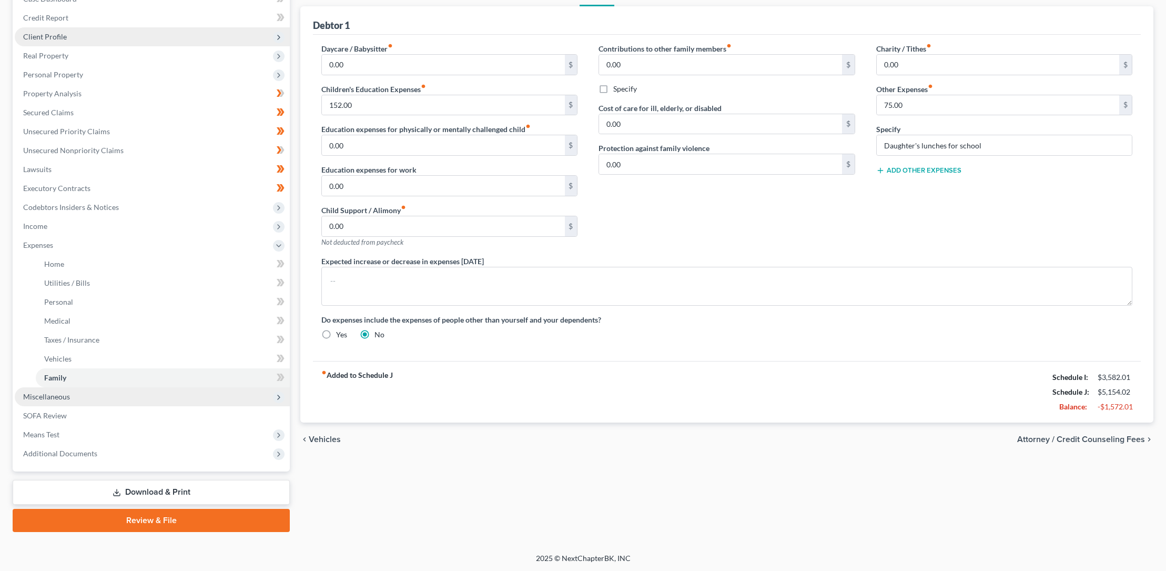
click at [60, 396] on span "Miscellaneous" at bounding box center [46, 396] width 47 height 9
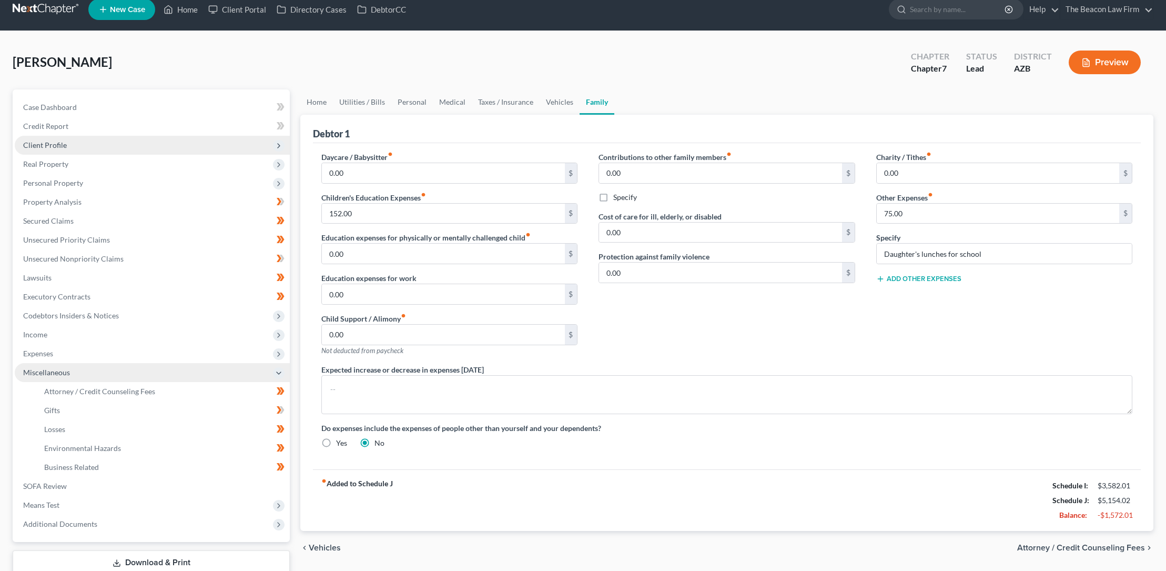
scroll to position [0, 0]
